Goal: Find specific page/section: Find specific page/section

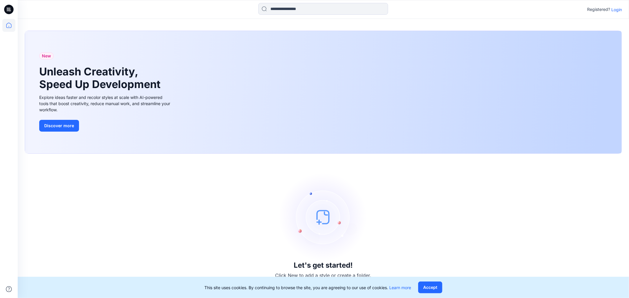
click at [618, 8] on p "Login" at bounding box center [616, 9] width 11 height 6
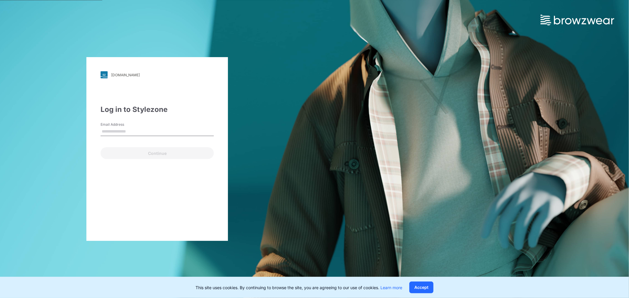
type input "**********"
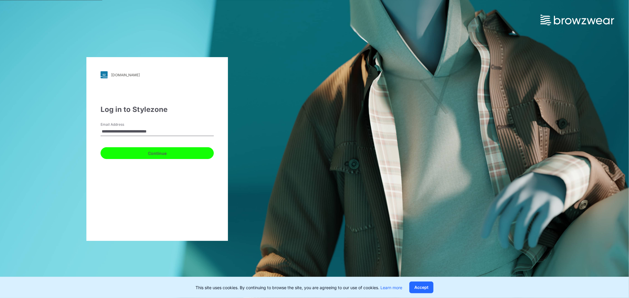
click at [163, 155] on button "Continue" at bounding box center [157, 153] width 113 height 12
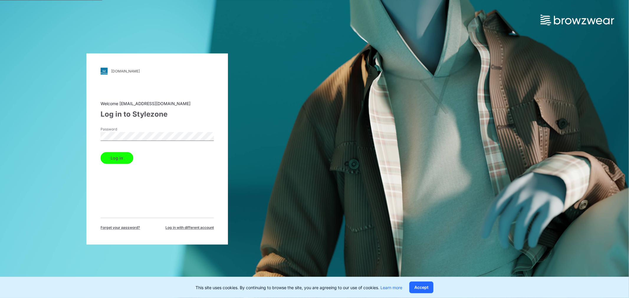
click at [115, 158] on button "Log in" at bounding box center [117, 158] width 33 height 12
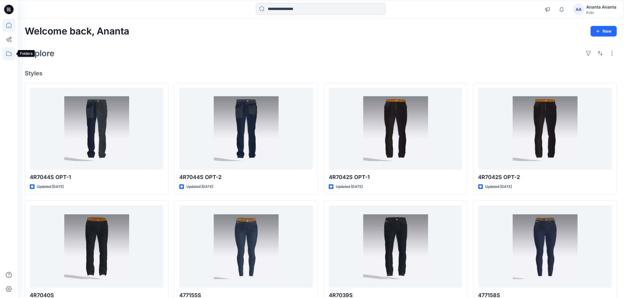
click at [11, 53] on icon at bounding box center [8, 53] width 5 height 5
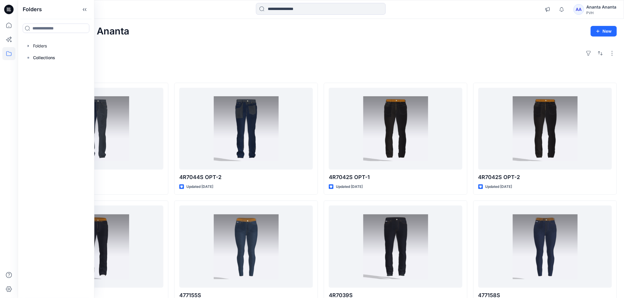
click at [143, 48] on div "Explore" at bounding box center [321, 53] width 592 height 14
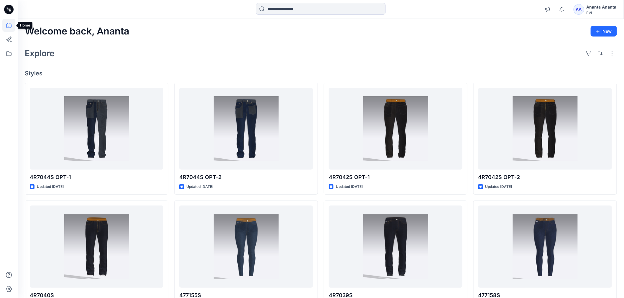
click at [8, 25] on icon at bounding box center [8, 25] width 13 height 13
click at [7, 53] on icon at bounding box center [8, 53] width 13 height 13
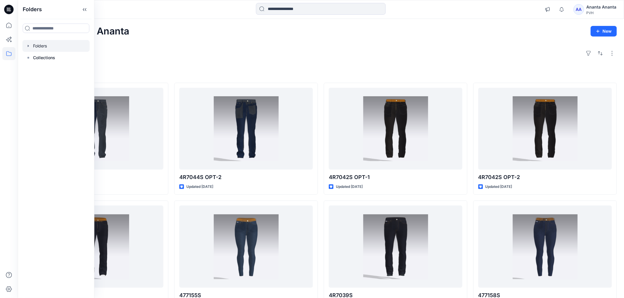
click at [42, 45] on div at bounding box center [55, 46] width 67 height 12
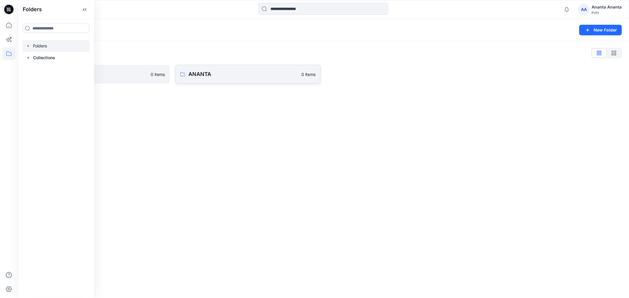
click at [209, 78] on link "ANANTA 0 items" at bounding box center [247, 74] width 145 height 19
click at [71, 69] on link "Ananta 0 items" at bounding box center [97, 74] width 145 height 19
click at [216, 80] on link "ANANTA 0 items" at bounding box center [247, 74] width 145 height 19
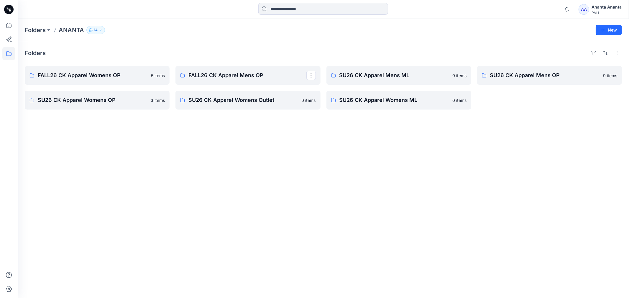
click at [216, 80] on link "FALL26 CK Apparel Mens OP" at bounding box center [247, 75] width 145 height 19
click at [244, 72] on p "FALL26 CK Apparel Mens OP" at bounding box center [247, 75] width 118 height 8
